Goal: Information Seeking & Learning: Learn about a topic

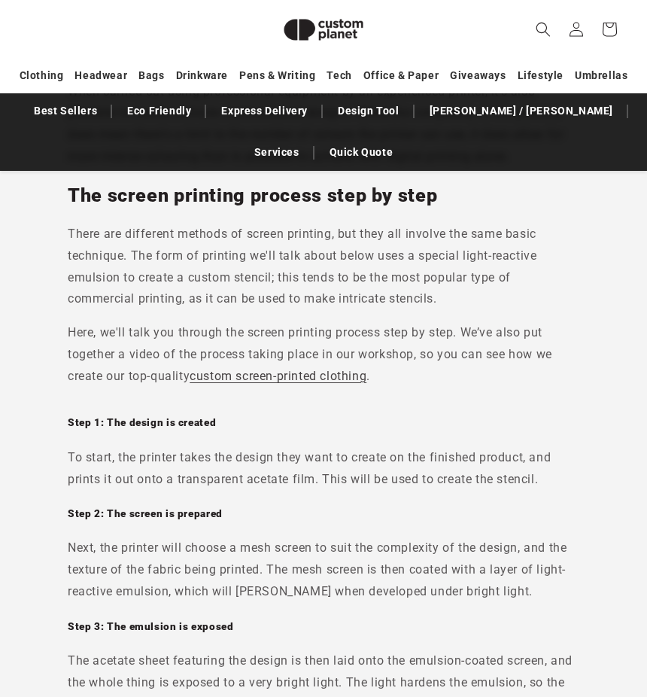
scroll to position [1628, 0]
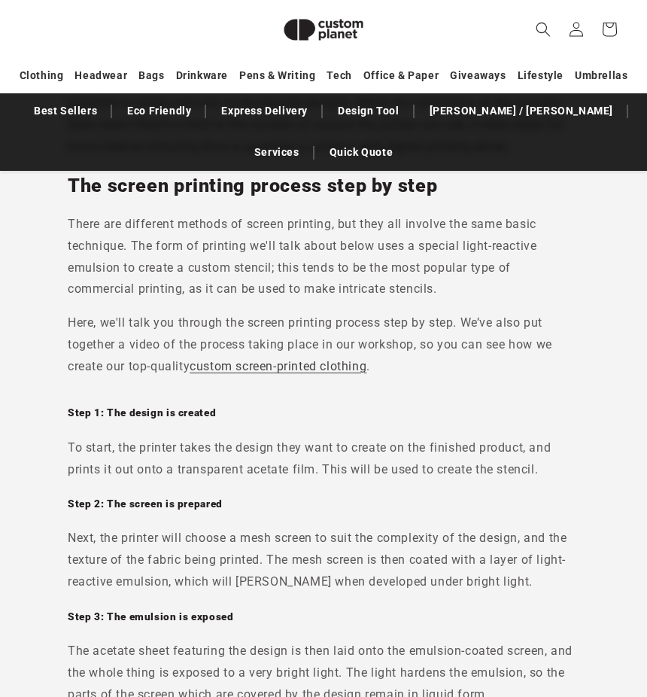
click at [68, 341] on p "To start, the printer takes the design they want to create on the finished prod…" at bounding box center [324, 459] width 512 height 44
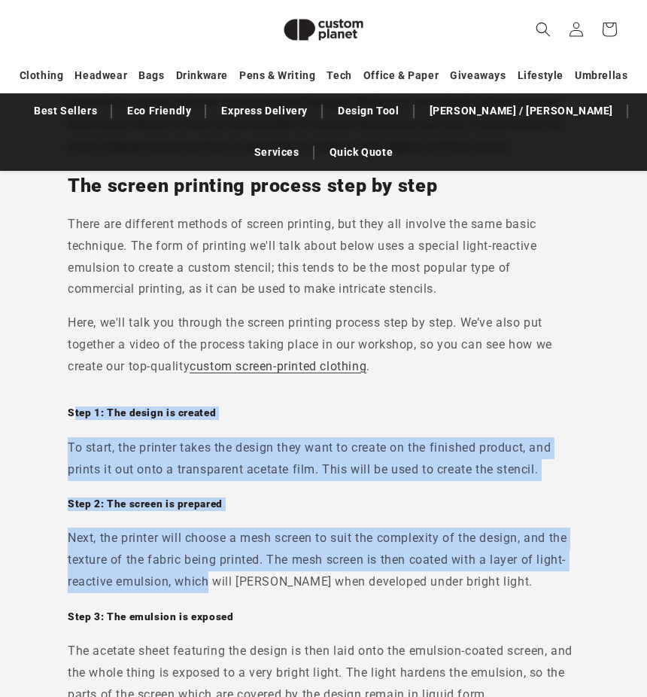
drag, startPoint x: 72, startPoint y: 380, endPoint x: 211, endPoint y: 553, distance: 221.6
click at [211, 341] on div "Step 1: The design is created To start, the printer takes the design they want …" at bounding box center [324, 698] width 512 height 617
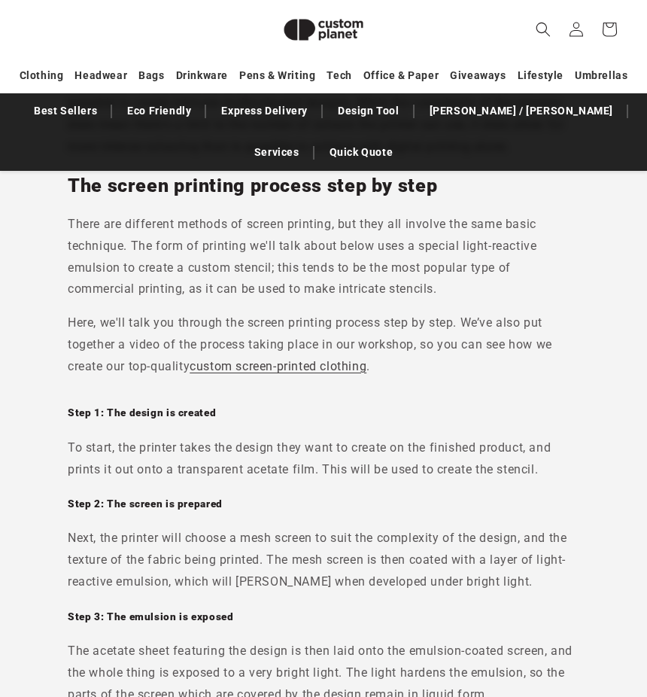
click at [261, 341] on link "custom screen-printed clothing" at bounding box center [278, 366] width 177 height 14
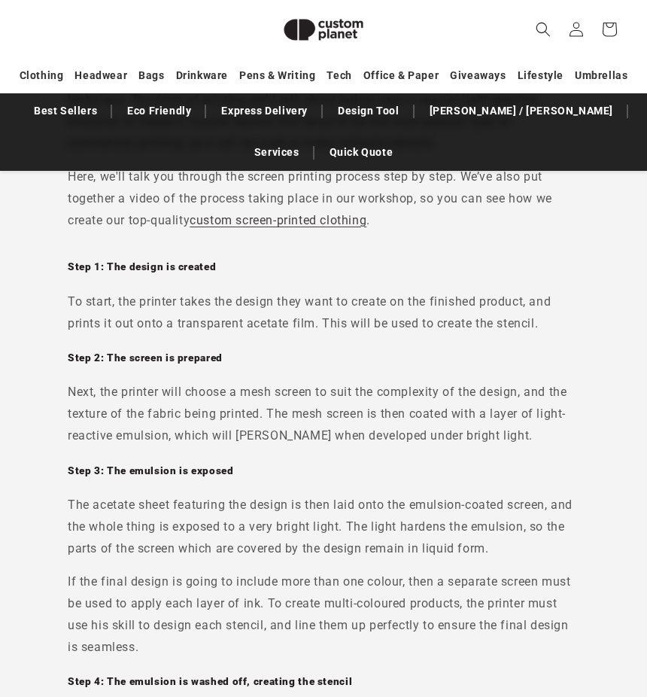
scroll to position [1779, 0]
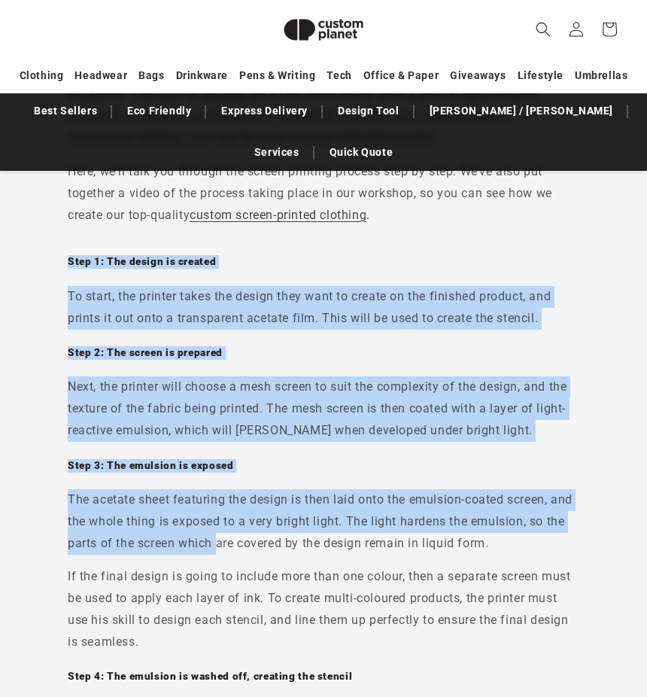
drag, startPoint x: 69, startPoint y: 228, endPoint x: 219, endPoint y: 497, distance: 307.7
click at [219, 341] on div "Step 1: The design is created To start, the printer takes the design they want …" at bounding box center [324, 547] width 512 height 617
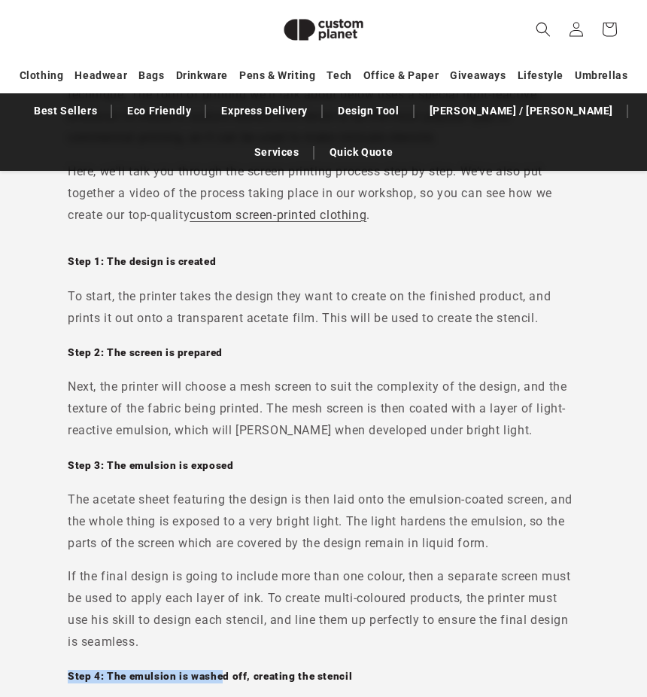
click at [221, 341] on div "To start, the printer takes the design they want to create on the finished prod…" at bounding box center [324, 564] width 512 height 557
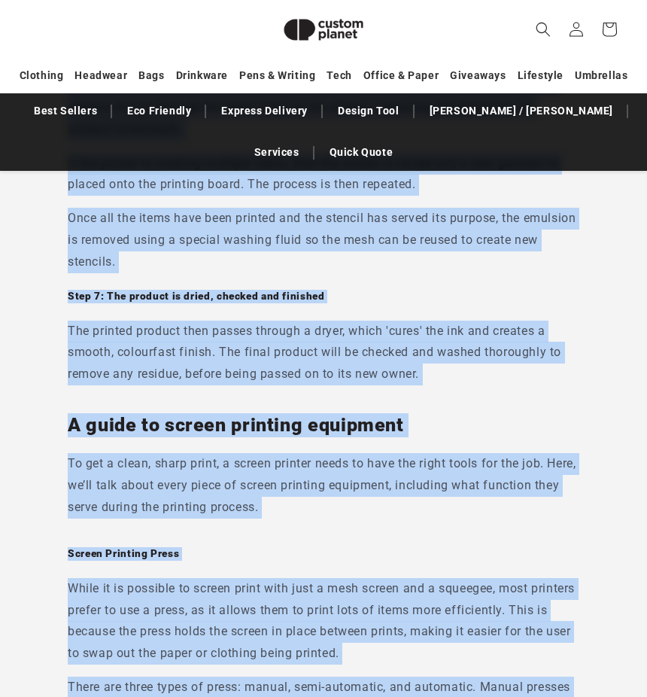
scroll to position [2913, 0]
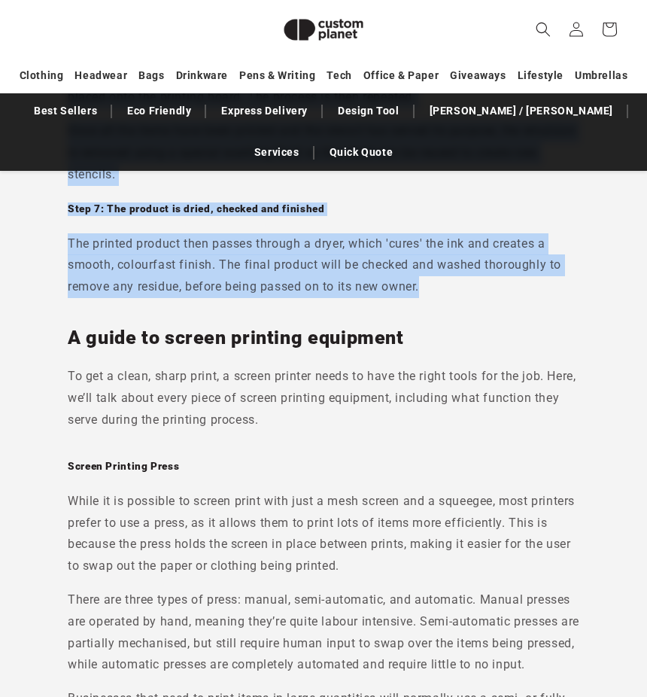
drag, startPoint x: 69, startPoint y: 227, endPoint x: 441, endPoint y: 240, distance: 372.9
copy div "Step 1: The design is created To start, the printer takes the design they want …"
